Goal: Transaction & Acquisition: Purchase product/service

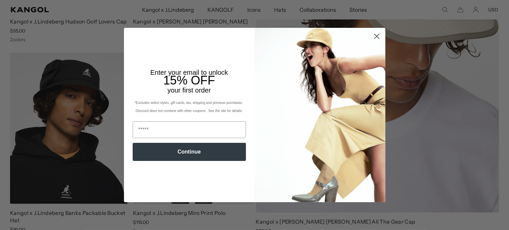
click at [378, 35] on circle "Close dialog" at bounding box center [376, 36] width 11 height 11
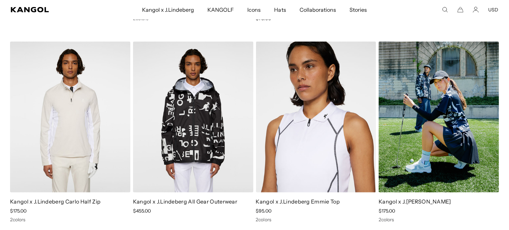
click at [457, 116] on img at bounding box center [438, 117] width 120 height 151
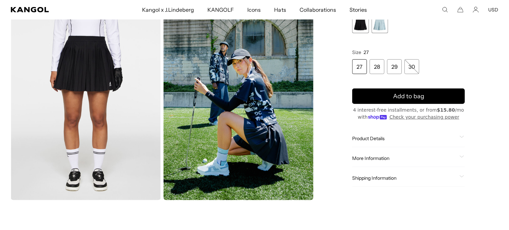
click at [267, 113] on img "Gallery Viewer" at bounding box center [238, 107] width 150 height 188
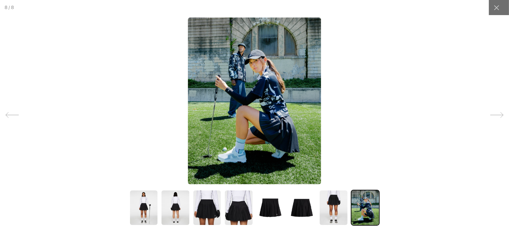
scroll to position [0, 138]
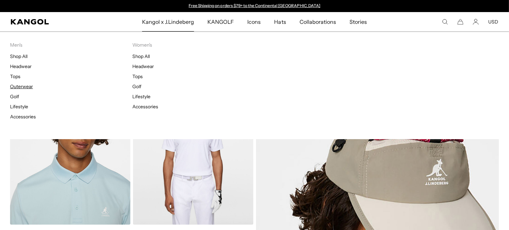
click at [22, 88] on link "Outerwear" at bounding box center [21, 86] width 23 height 6
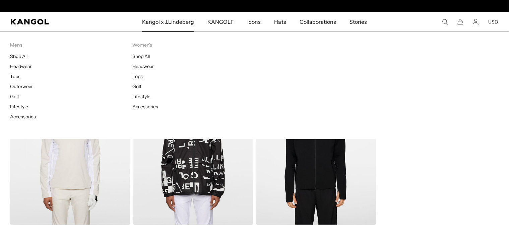
scroll to position [0, 138]
click at [136, 86] on link "Golf" at bounding box center [136, 86] width 9 height 6
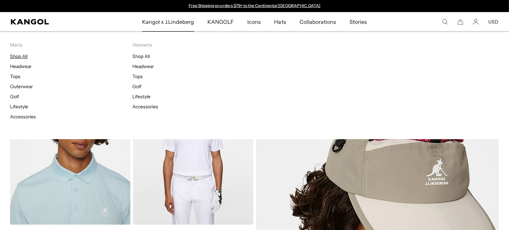
click at [25, 57] on link "Shop All" at bounding box center [18, 56] width 17 height 6
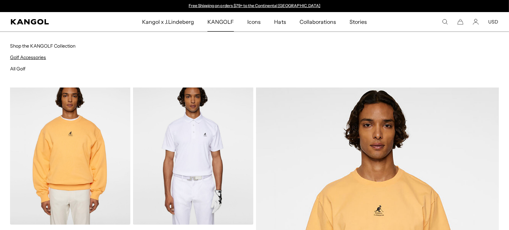
click at [33, 57] on link "Golf Accessories" at bounding box center [28, 57] width 36 height 6
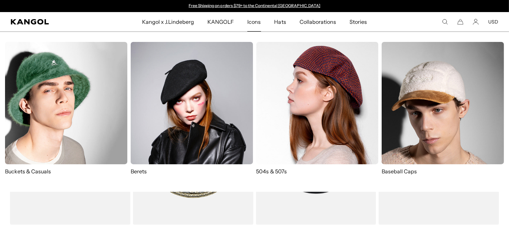
click at [433, 86] on img at bounding box center [442, 103] width 122 height 122
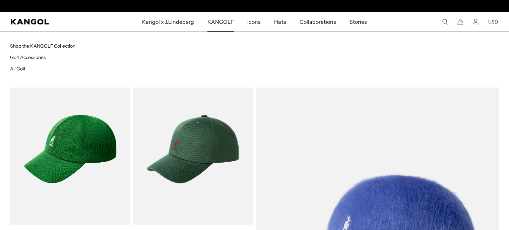
scroll to position [0, 138]
click at [22, 68] on link "All Golf" at bounding box center [17, 69] width 15 height 6
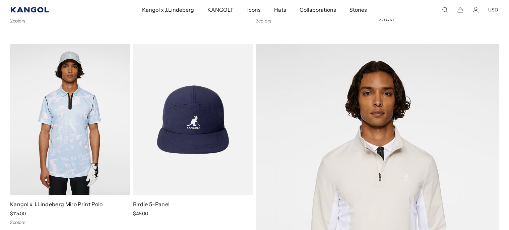
click at [28, 11] on icon "Kangol" at bounding box center [30, 9] width 38 height 5
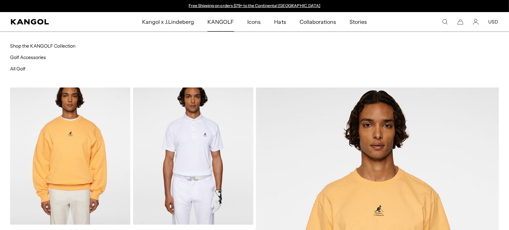
click at [224, 23] on span "KANGOLF" at bounding box center [220, 21] width 26 height 19
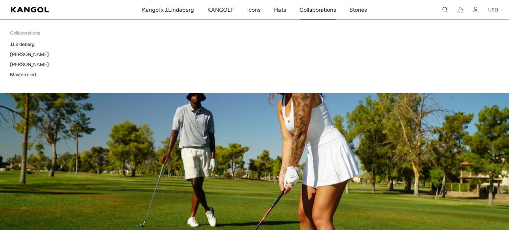
click at [322, 11] on span "Collaborations" at bounding box center [317, 9] width 36 height 19
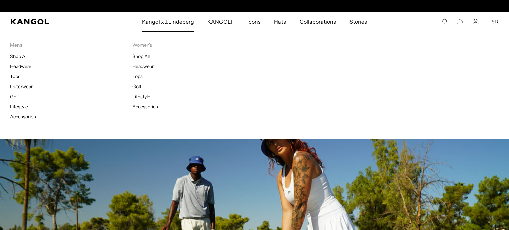
scroll to position [0, 138]
click at [18, 56] on link "Shop All" at bounding box center [18, 56] width 17 height 6
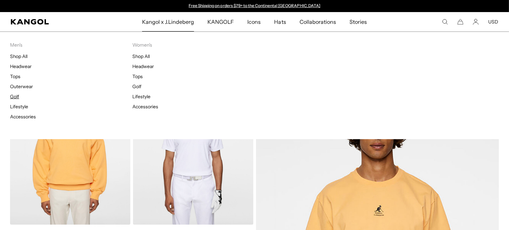
click at [15, 97] on link "Golf" at bounding box center [14, 96] width 9 height 6
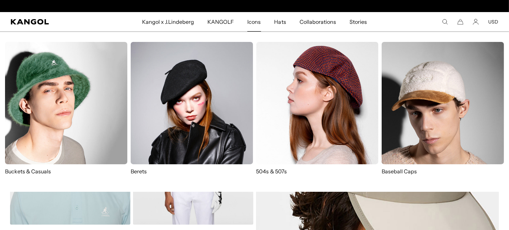
scroll to position [0, 138]
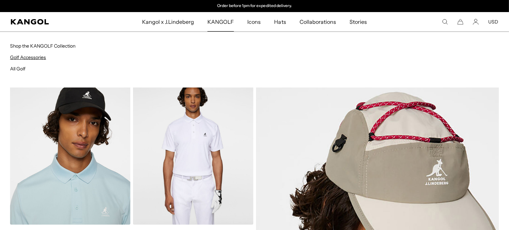
click link "Golf Accessories"
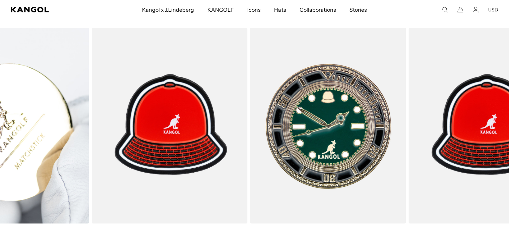
scroll to position [0, 138]
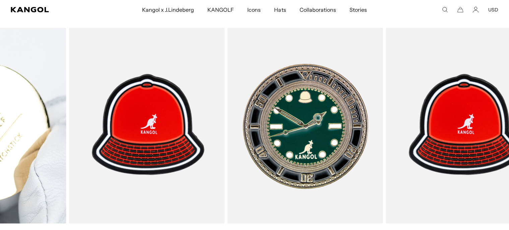
drag, startPoint x: 133, startPoint y: 227, endPoint x: 41, endPoint y: 193, distance: 98.2
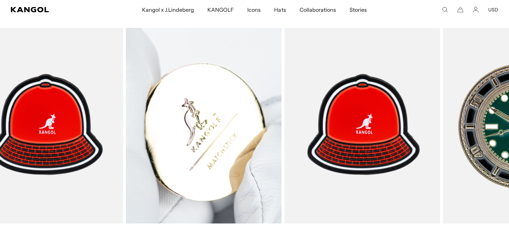
scroll to position [0, 0]
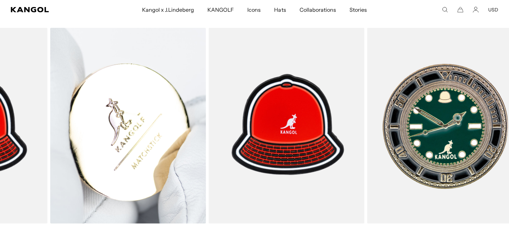
drag, startPoint x: 299, startPoint y: 225, endPoint x: 110, endPoint y: 188, distance: 191.9
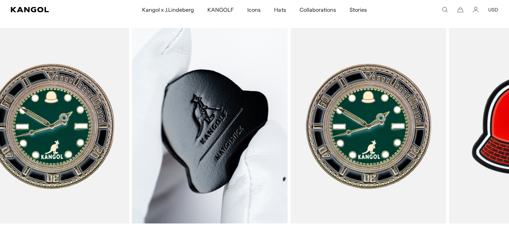
drag, startPoint x: 110, startPoint y: 188, endPoint x: 109, endPoint y: 178, distance: 9.5
click at [0, 0] on img "1 of 2" at bounding box center [0, 0] width 0 height 0
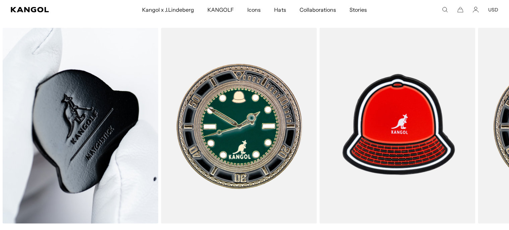
scroll to position [0, 138]
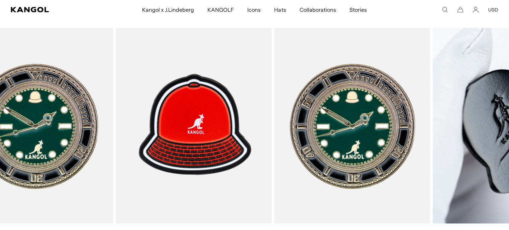
drag, startPoint x: 422, startPoint y: 225, endPoint x: 480, endPoint y: 219, distance: 58.5
click at [508, 226] on html "Skip to content My Bag ( 0 ) Your cart is empty. Explore new hats Loading... Su…" at bounding box center [254, 43] width 509 height 1077
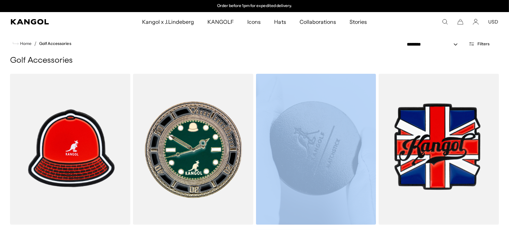
drag, startPoint x: 362, startPoint y: 228, endPoint x: 332, endPoint y: 226, distance: 30.5
click at [298, 219] on div "Kangol Vinyl Record Ball Marker Sale Price $20.00" at bounding box center [316, 160] width 120 height 172
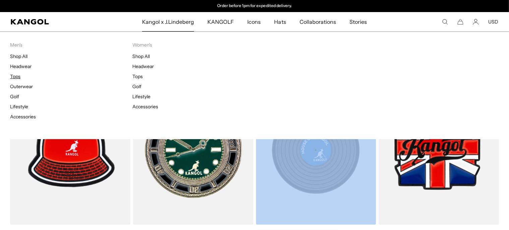
click at [18, 76] on link "Tops" at bounding box center [15, 76] width 10 height 6
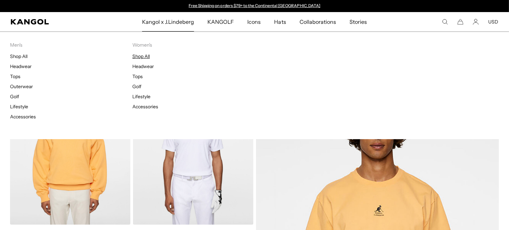
click at [144, 56] on link "Shop All" at bounding box center [140, 56] width 17 height 6
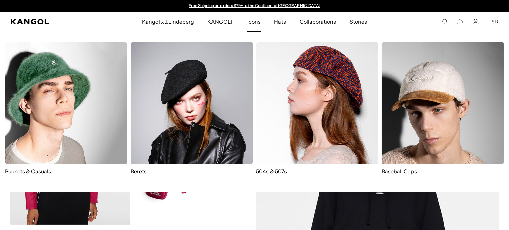
click at [252, 22] on span "Icons" at bounding box center [253, 21] width 13 height 19
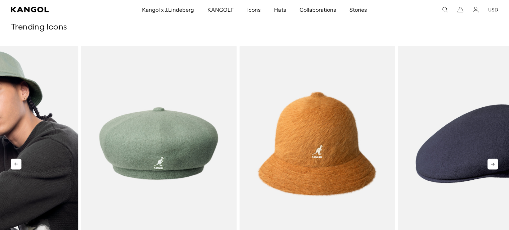
drag, startPoint x: 285, startPoint y: 228, endPoint x: 42, endPoint y: 160, distance: 252.3
click at [44, 166] on img "2 of 5" at bounding box center [0, 144] width 156 height 196
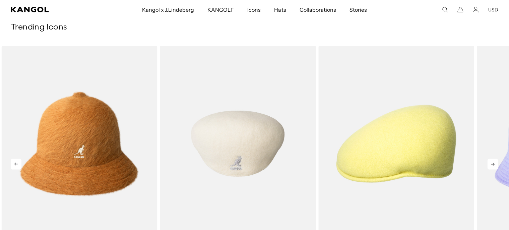
drag, startPoint x: 370, startPoint y: 172, endPoint x: 135, endPoint y: 148, distance: 237.0
click at [160, 148] on img "5 of 5" at bounding box center [238, 144] width 156 height 196
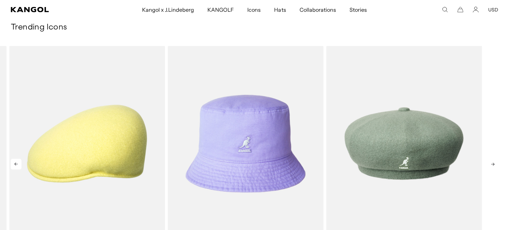
drag, startPoint x: 434, startPoint y: 151, endPoint x: 269, endPoint y: 145, distance: 165.2
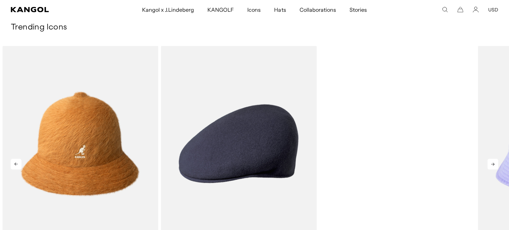
scroll to position [0, 0]
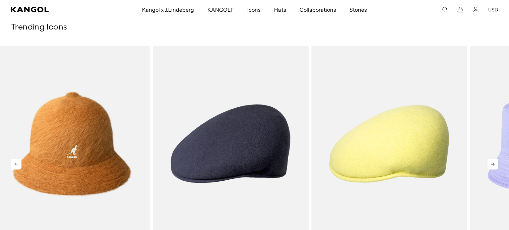
drag, startPoint x: 440, startPoint y: 154, endPoint x: 153, endPoint y: 141, distance: 286.9
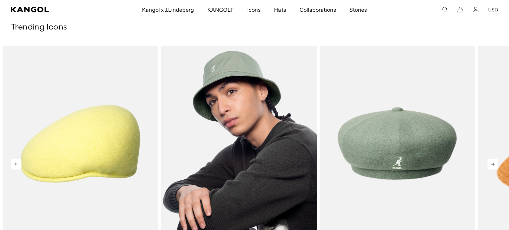
drag, startPoint x: 155, startPoint y: 135, endPoint x: 36, endPoint y: 129, distance: 119.4
click at [161, 129] on img "2 of 5" at bounding box center [239, 144] width 156 height 196
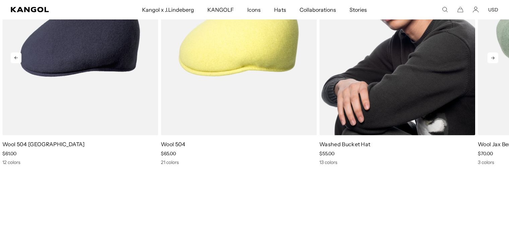
scroll to position [1061, 0]
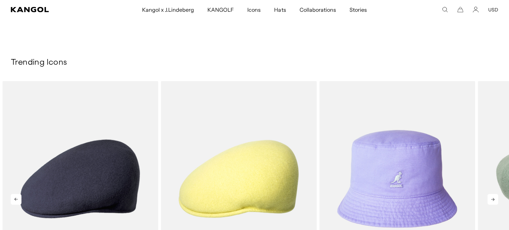
drag, startPoint x: 385, startPoint y: 131, endPoint x: 108, endPoint y: 137, distance: 277.0
drag, startPoint x: 443, startPoint y: 151, endPoint x: 42, endPoint y: 175, distance: 401.2
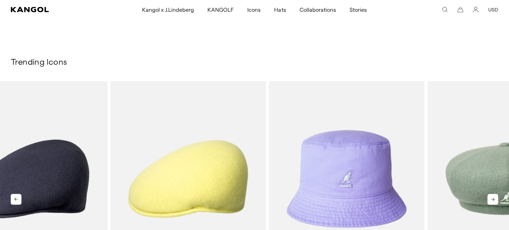
drag, startPoint x: 414, startPoint y: 185, endPoint x: 182, endPoint y: 173, distance: 231.7
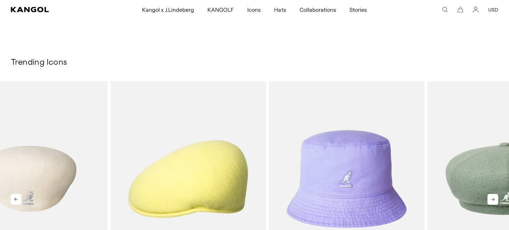
scroll to position [0, 138]
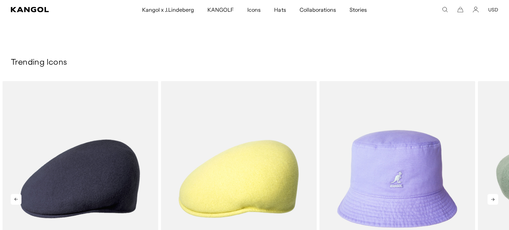
drag, startPoint x: 211, startPoint y: 161, endPoint x: 84, endPoint y: 160, distance: 127.6
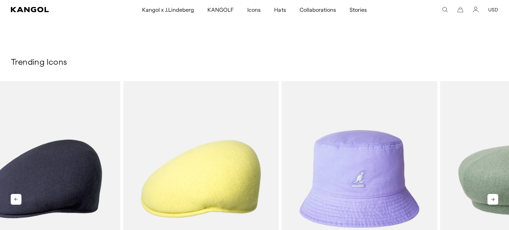
drag, startPoint x: 154, startPoint y: 173, endPoint x: 6, endPoint y: 180, distance: 148.2
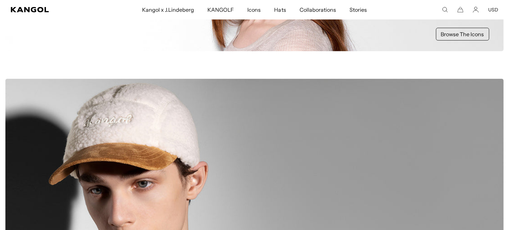
scroll to position [530, 0]
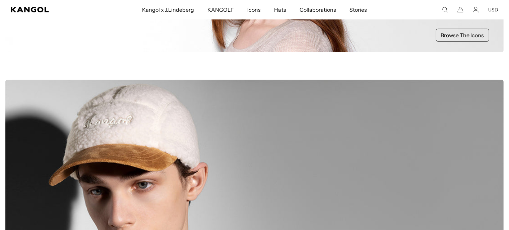
drag, startPoint x: 398, startPoint y: 137, endPoint x: 252, endPoint y: 145, distance: 146.5
click at [252, 145] on div "Baseball Caps Browse The Icons" at bounding box center [254, 187] width 498 height 215
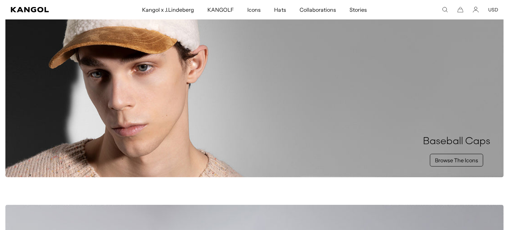
scroll to position [0, 138]
click at [463, 161] on link "Browse The Icons" at bounding box center [456, 160] width 53 height 13
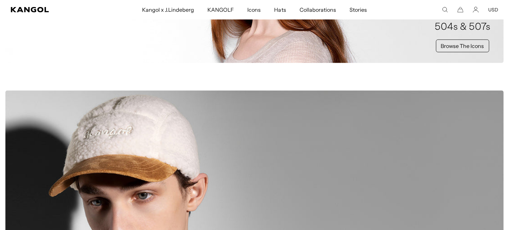
scroll to position [0, 138]
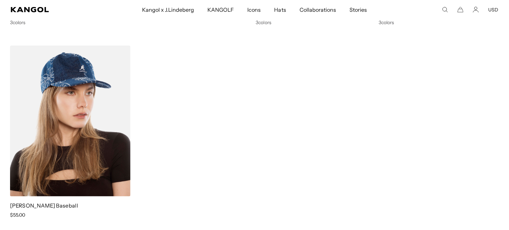
scroll to position [813, 0]
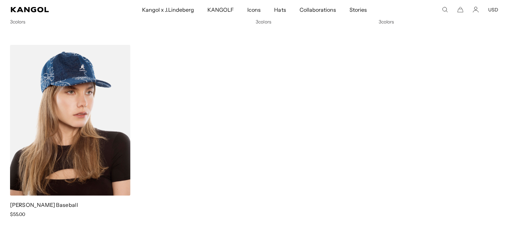
click at [85, 121] on img at bounding box center [70, 120] width 120 height 151
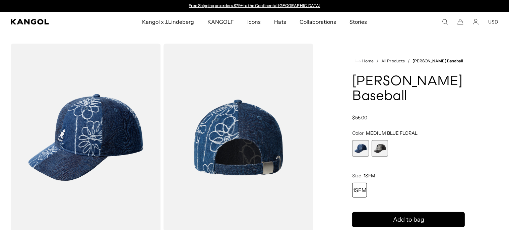
click at [377, 149] on span "2 of 2" at bounding box center [379, 148] width 16 height 16
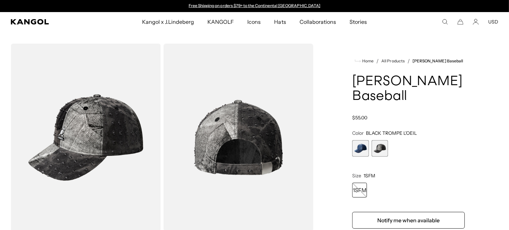
scroll to position [0, 138]
